Goal: Task Accomplishment & Management: Complete application form

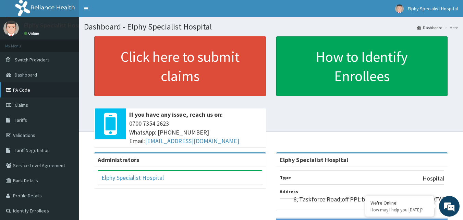
click at [33, 94] on link "PA Code" at bounding box center [39, 89] width 79 height 15
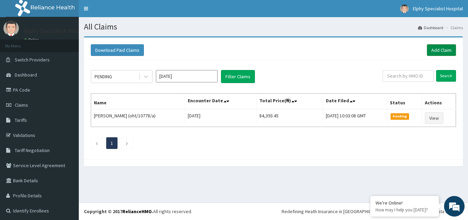
click at [436, 51] on link "Add Claim" at bounding box center [441, 50] width 29 height 12
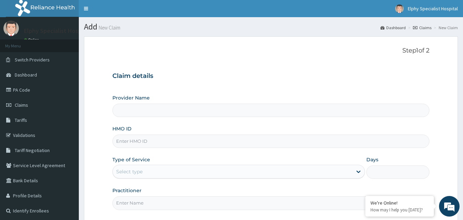
click at [141, 108] on input "Provider Name" at bounding box center [271, 110] width 318 height 13
click at [157, 141] on input "HMO ID" at bounding box center [271, 140] width 318 height 13
type input "Elphy Specialist Hospital"
paste input "cgw/10051/b"
type input "cgw/10051/b"
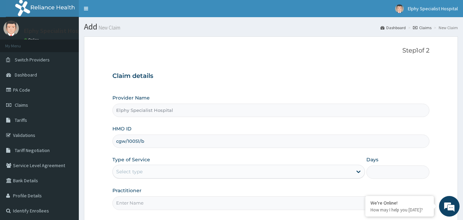
click at [164, 171] on div "Select type" at bounding box center [233, 171] width 240 height 11
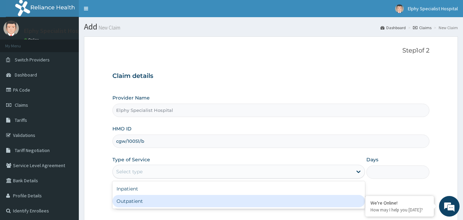
click at [144, 201] on div "Outpatient" at bounding box center [238, 201] width 253 height 12
type input "1"
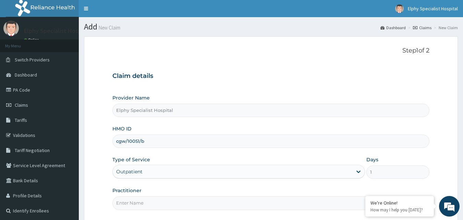
click at [141, 203] on input "Practitioner" at bounding box center [271, 202] width 318 height 13
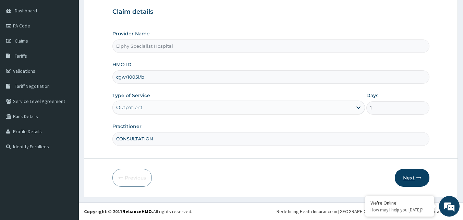
type input "CONSULTATION"
click at [406, 177] on button "Next" at bounding box center [412, 178] width 35 height 18
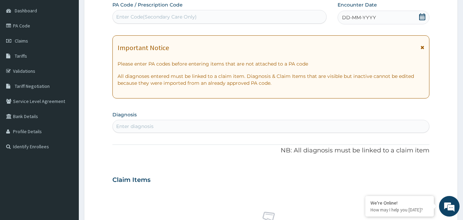
click at [422, 17] on icon at bounding box center [422, 16] width 7 height 7
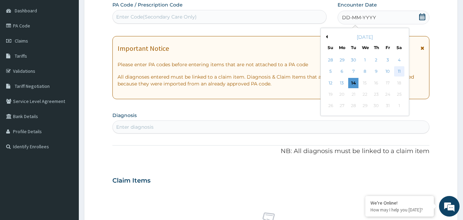
click at [399, 70] on div "11" at bounding box center [399, 72] width 10 height 10
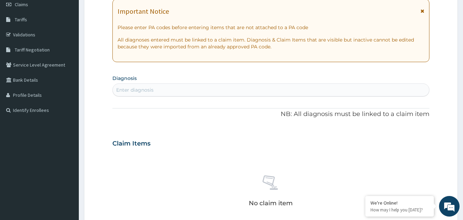
scroll to position [133, 0]
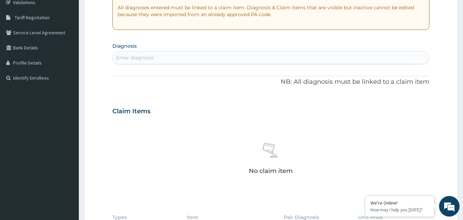
click at [200, 60] on div "Enter diagnosis" at bounding box center [271, 57] width 317 height 11
type input "HYPER"
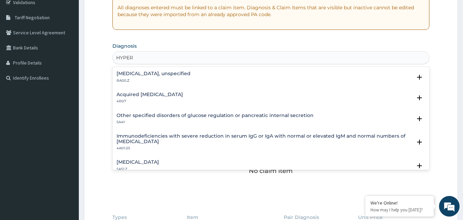
click at [187, 75] on h4 "Essential hypertension, unspecified" at bounding box center [154, 73] width 74 height 5
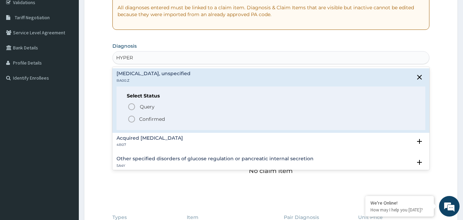
click at [151, 120] on p "Confirmed" at bounding box center [152, 119] width 26 height 7
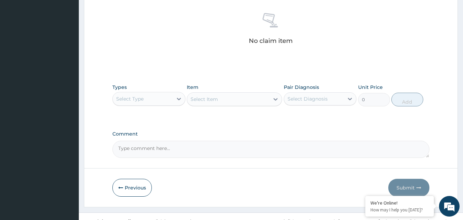
scroll to position [270, 0]
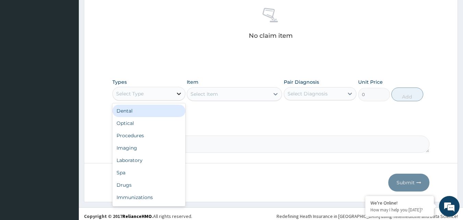
click at [173, 92] on div at bounding box center [179, 93] width 12 height 12
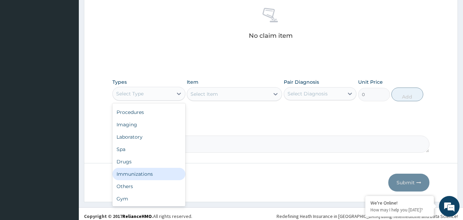
scroll to position [0, 0]
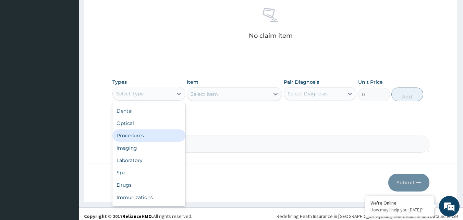
click at [143, 137] on div "Procedures" at bounding box center [148, 135] width 73 height 12
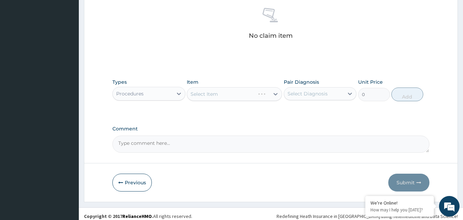
click at [220, 98] on div "Select Item" at bounding box center [234, 94] width 95 height 14
click at [259, 95] on div "Select Item" at bounding box center [228, 93] width 82 height 11
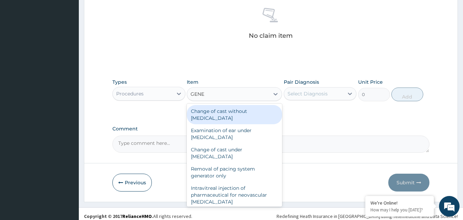
type input "GENER"
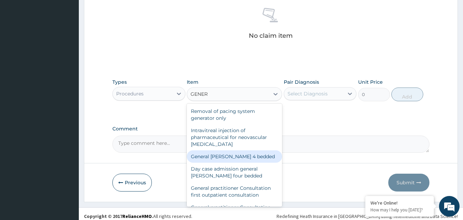
scroll to position [69, 0]
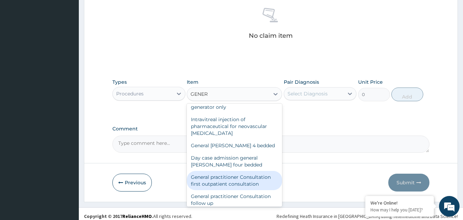
drag, startPoint x: 225, startPoint y: 187, endPoint x: 236, endPoint y: 183, distance: 11.8
click at [225, 188] on div "General practitioner Consultation first outpatient consultation" at bounding box center [234, 180] width 95 height 19
type input "3000"
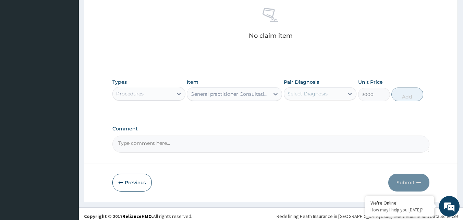
click at [336, 92] on div "Select Diagnosis" at bounding box center [314, 93] width 60 height 11
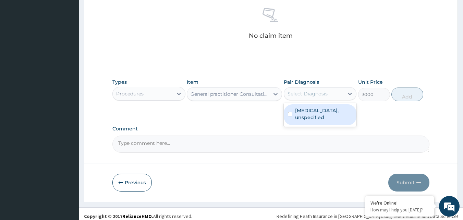
click at [315, 115] on label "Essential hypertension, unspecified" at bounding box center [324, 114] width 58 height 14
checkbox input "true"
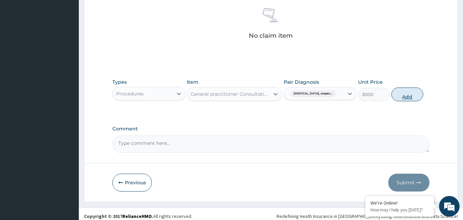
click at [397, 98] on button "Add" at bounding box center [408, 94] width 32 height 14
type input "0"
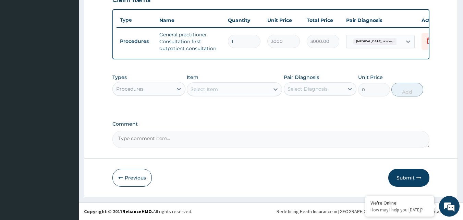
click at [215, 89] on div "Select Item" at bounding box center [204, 89] width 27 height 7
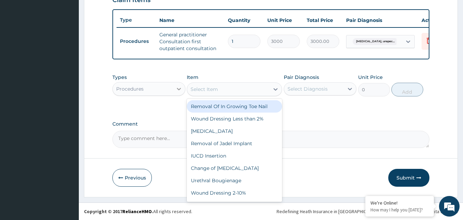
click at [173, 90] on div at bounding box center [179, 89] width 12 height 12
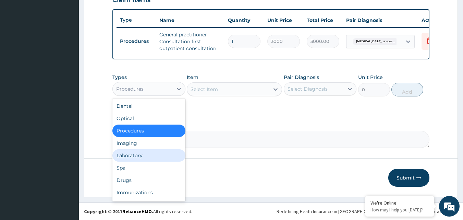
click at [130, 156] on div "Laboratory" at bounding box center [148, 155] width 73 height 12
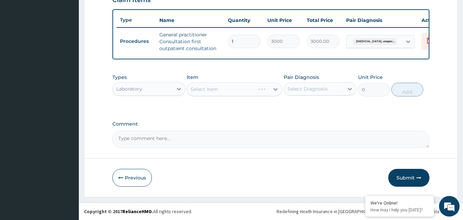
click at [258, 91] on div "Select Item" at bounding box center [234, 89] width 95 height 14
click at [273, 92] on icon at bounding box center [275, 89] width 7 height 7
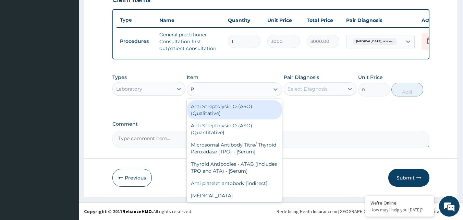
type input "PC"
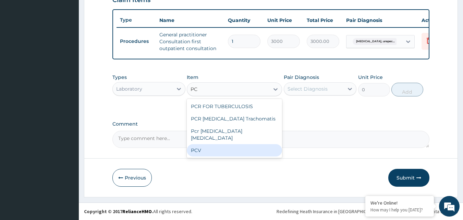
click at [213, 147] on div "PCV" at bounding box center [234, 150] width 95 height 12
type input "1500"
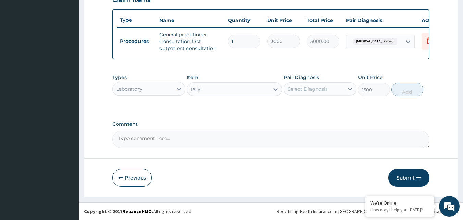
click at [328, 92] on div "Select Diagnosis" at bounding box center [314, 88] width 60 height 11
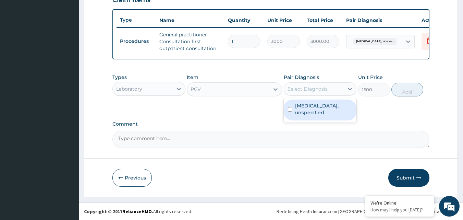
click at [309, 111] on label "Essential hypertension, unspecified" at bounding box center [324, 109] width 58 height 14
checkbox input "true"
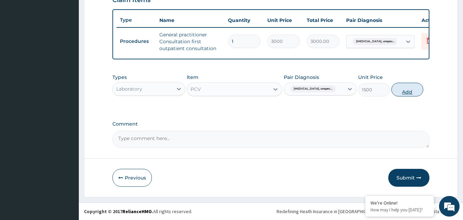
click at [412, 95] on button "Add" at bounding box center [408, 90] width 32 height 14
type input "0"
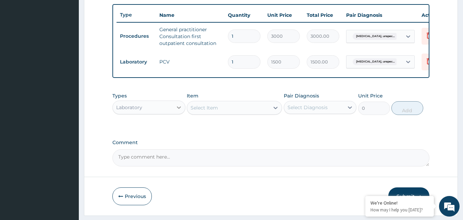
click at [176, 111] on icon at bounding box center [179, 107] width 7 height 7
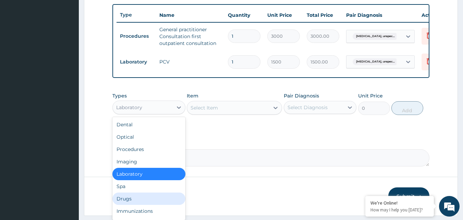
click at [132, 205] on div "Drugs" at bounding box center [148, 198] width 73 height 12
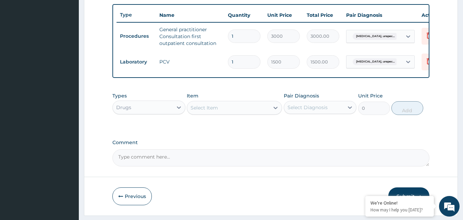
click at [245, 113] on div "Select Item" at bounding box center [228, 107] width 82 height 11
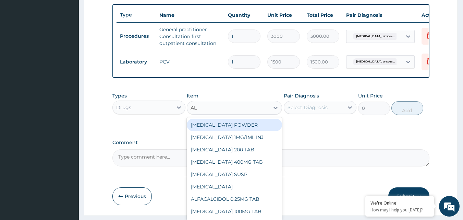
type input "ALD"
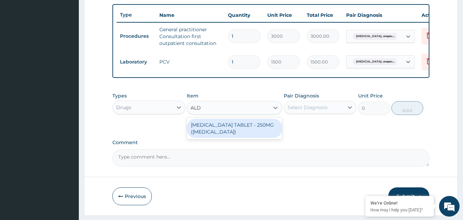
click at [235, 136] on div "METHYLDOPA TABLET - 250MG (ALDOMET)" at bounding box center [234, 128] width 95 height 19
type input "100"
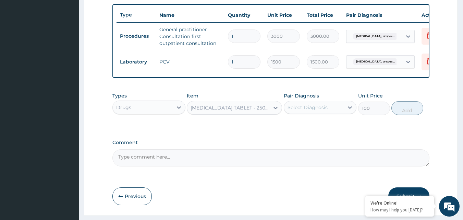
click at [303, 113] on div "Select Diagnosis" at bounding box center [314, 107] width 60 height 11
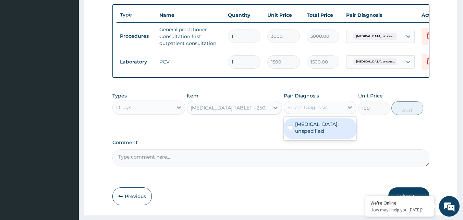
click at [298, 134] on label "Essential hypertension, unspecified" at bounding box center [324, 128] width 58 height 14
checkbox input "true"
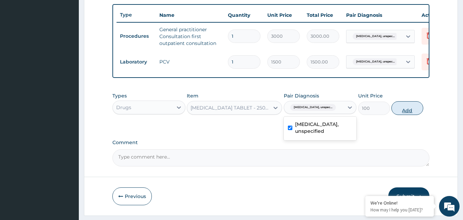
click at [406, 114] on button "Add" at bounding box center [408, 108] width 32 height 14
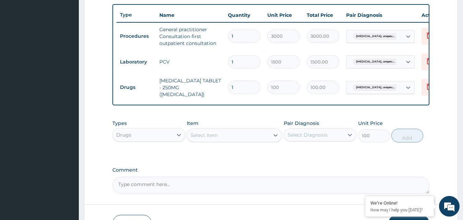
type input "0"
drag, startPoint x: 238, startPoint y: 86, endPoint x: 223, endPoint y: 87, distance: 15.1
click at [223, 87] on tr "Drugs METHYLDOPA TABLET - 250MG (ALDOMET) 1 100 100.00 Essential hypertension, …" at bounding box center [285, 87] width 336 height 27
type input "3"
type input "300.00"
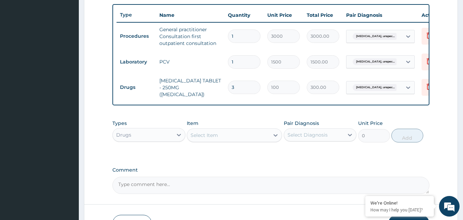
type input "30"
type input "3000.00"
type input "30"
click at [245, 96] on tr "Drugs METHYLDOPA TABLET - 250MG (ALDOMET) 30 100 3000.00 Essential hypertension…" at bounding box center [285, 87] width 336 height 27
click at [272, 138] on div at bounding box center [276, 135] width 12 height 12
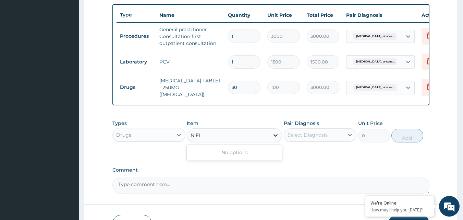
type input "NIF"
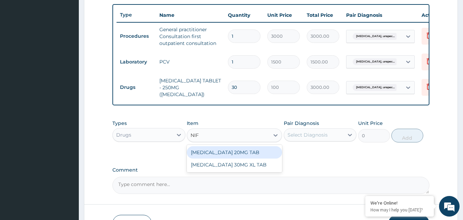
click at [249, 153] on div "NIFEDIPINE 20MG TAB" at bounding box center [234, 152] width 95 height 12
type input "52.5"
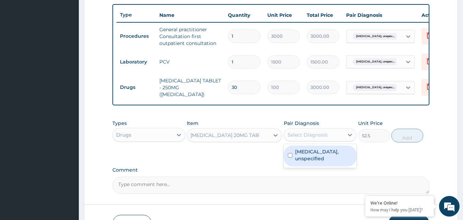
click at [338, 137] on div "Select Diagnosis" at bounding box center [314, 134] width 60 height 11
click at [310, 153] on label "Essential hypertension, unspecified" at bounding box center [324, 155] width 58 height 14
checkbox input "true"
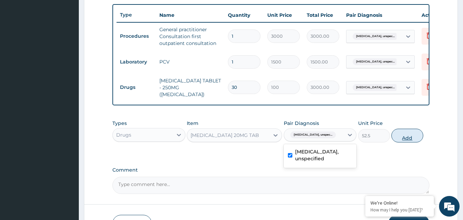
click at [414, 137] on button "Add" at bounding box center [408, 136] width 32 height 14
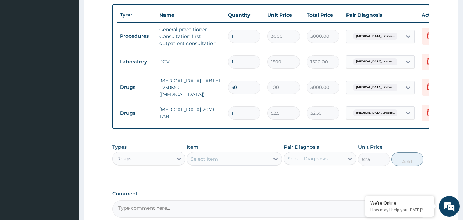
type input "0"
drag, startPoint x: 237, startPoint y: 110, endPoint x: 221, endPoint y: 111, distance: 15.8
click at [221, 111] on tr "Drugs NIFEDIPINE 20MG TAB 1 52.5 52.50 Essential hypertension, unspec... Delete" at bounding box center [285, 113] width 336 height 24
type input "14"
type input "735.00"
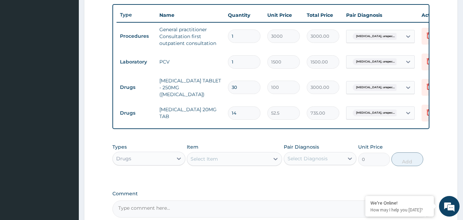
type input "14"
click at [251, 140] on div "PA Code / Prescription Code Enter Code(Secondary Care Only) Encounter Date 11-1…" at bounding box center [271, 15] width 318 height 403
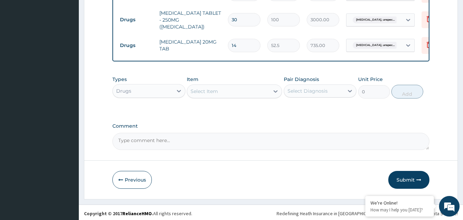
scroll to position [320, 0]
click at [251, 90] on div "Select Item" at bounding box center [228, 90] width 82 height 11
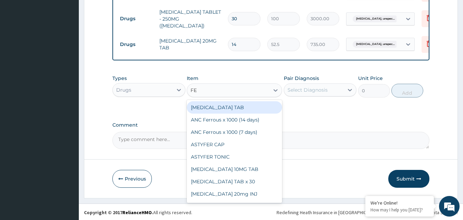
type input "FER"
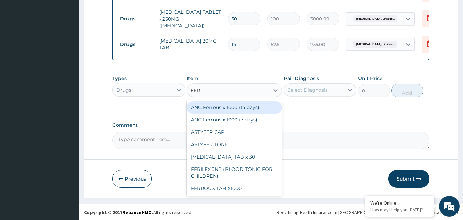
click at [238, 112] on div "ANC Ferrous x 1000 (14 days)" at bounding box center [234, 107] width 95 height 12
type input "7.35"
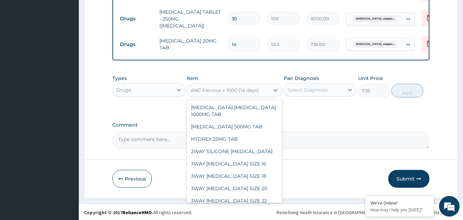
click at [252, 92] on div "ANC Ferrous x 1000 (14 days)" at bounding box center [225, 90] width 69 height 7
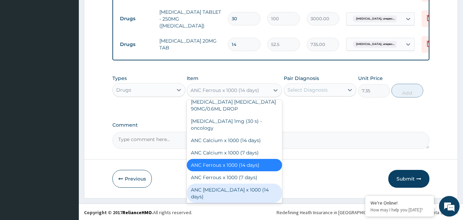
scroll to position [811, 0]
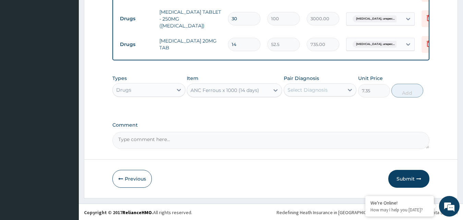
click at [319, 135] on textarea "Comment" at bounding box center [271, 140] width 318 height 17
click at [251, 93] on div "ANC Ferrous x 1000 (14 days)" at bounding box center [225, 90] width 69 height 7
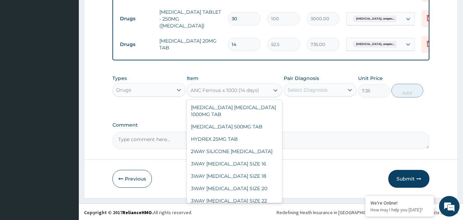
scroll to position [742, 0]
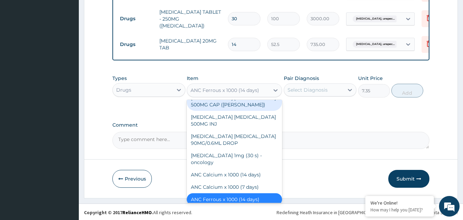
click at [152, 109] on div "Types Drugs Item option ANC Ferrous x 1000 (14 days), selected. option AMPICILL…" at bounding box center [271, 91] width 318 height 40
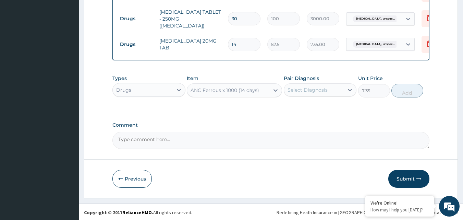
click at [410, 181] on button "Submit" at bounding box center [408, 179] width 41 height 18
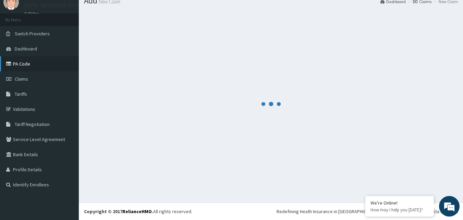
scroll to position [320, 0]
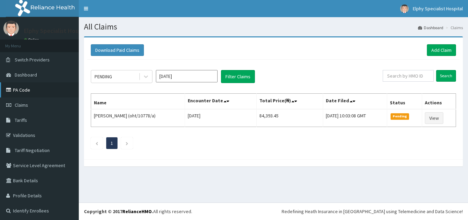
click at [25, 93] on link "PA Code" at bounding box center [39, 89] width 79 height 15
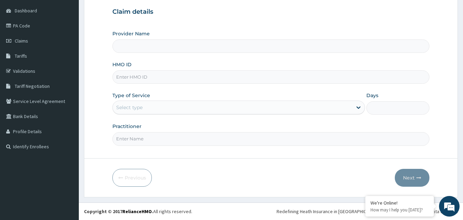
scroll to position [36, 0]
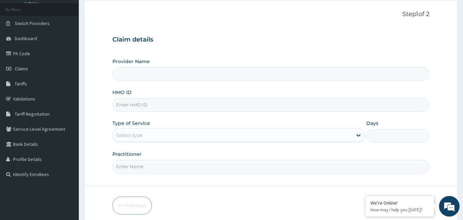
type input "Elphy Specialist Hospital"
